Goal: Transaction & Acquisition: Book appointment/travel/reservation

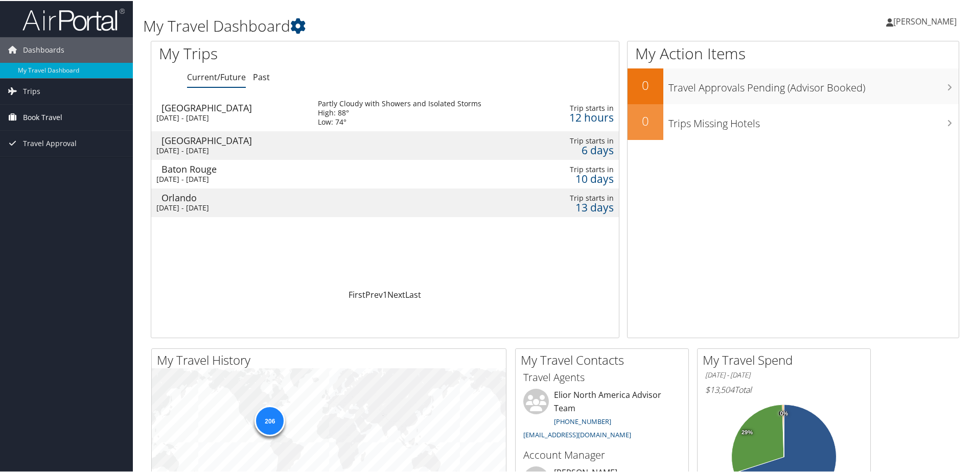
click at [54, 120] on span "Book Travel" at bounding box center [42, 117] width 39 height 26
click at [52, 178] on span "Travel Approval" at bounding box center [50, 189] width 54 height 26
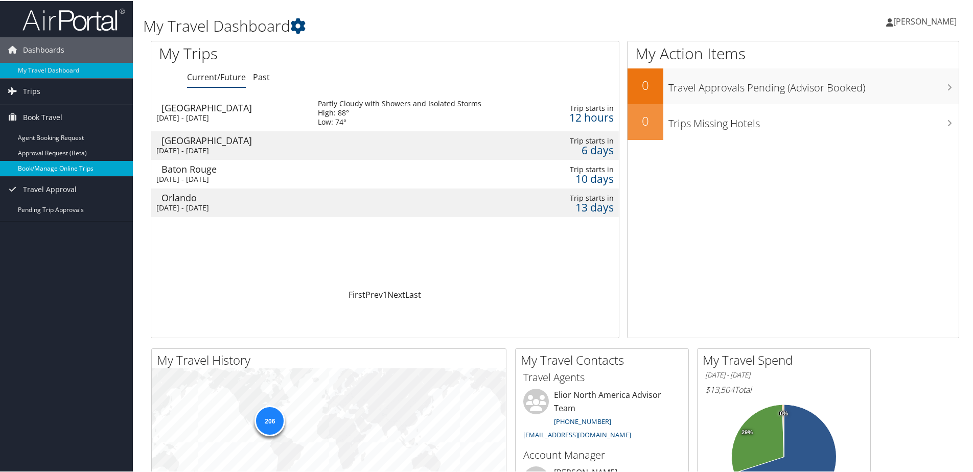
click at [55, 170] on link "Book/Manage Online Trips" at bounding box center [66, 167] width 133 height 15
